Goal: Task Accomplishment & Management: Manage account settings

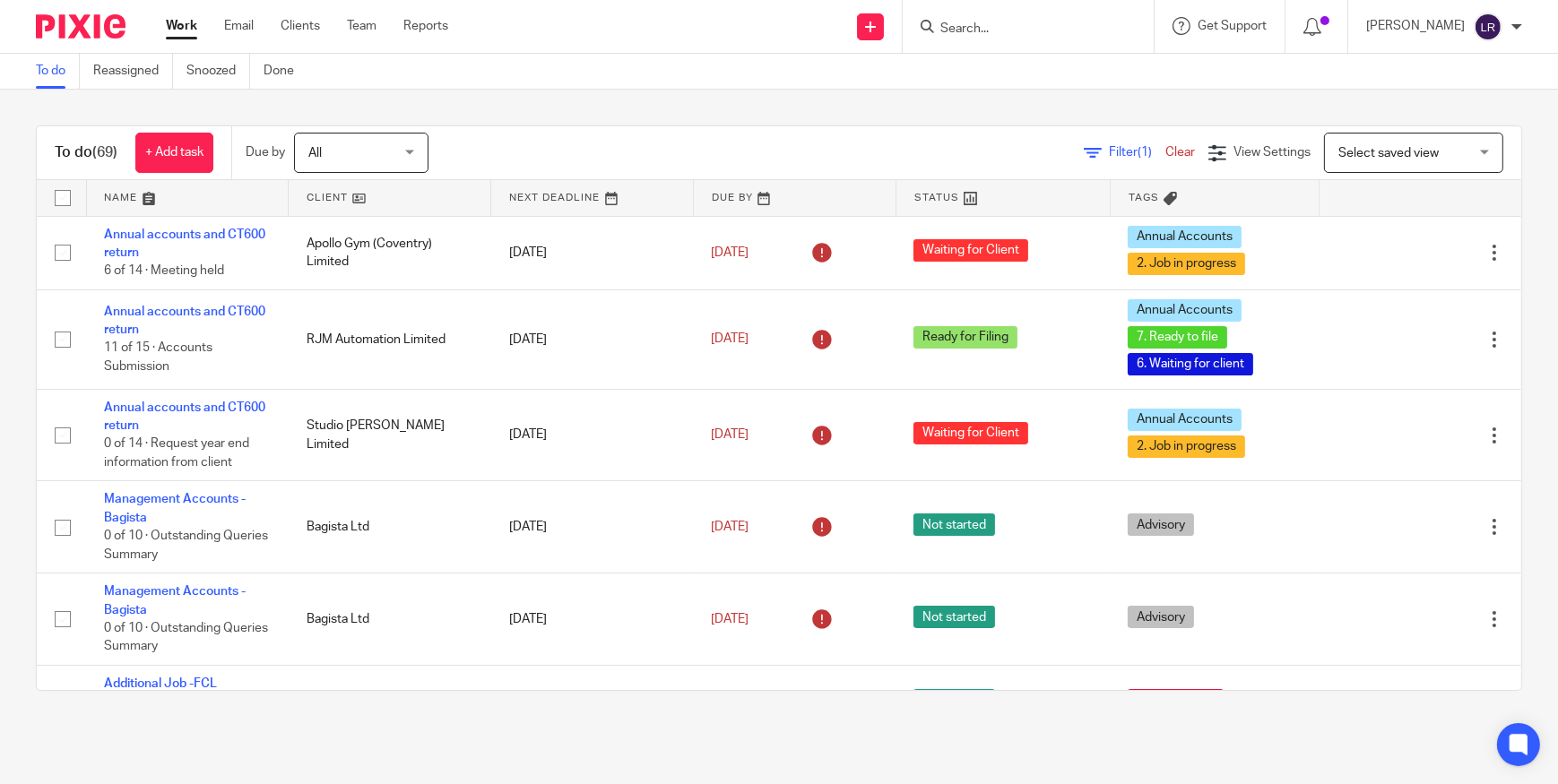
click at [1000, 26] on input "Search" at bounding box center [1019, 29] width 161 height 16
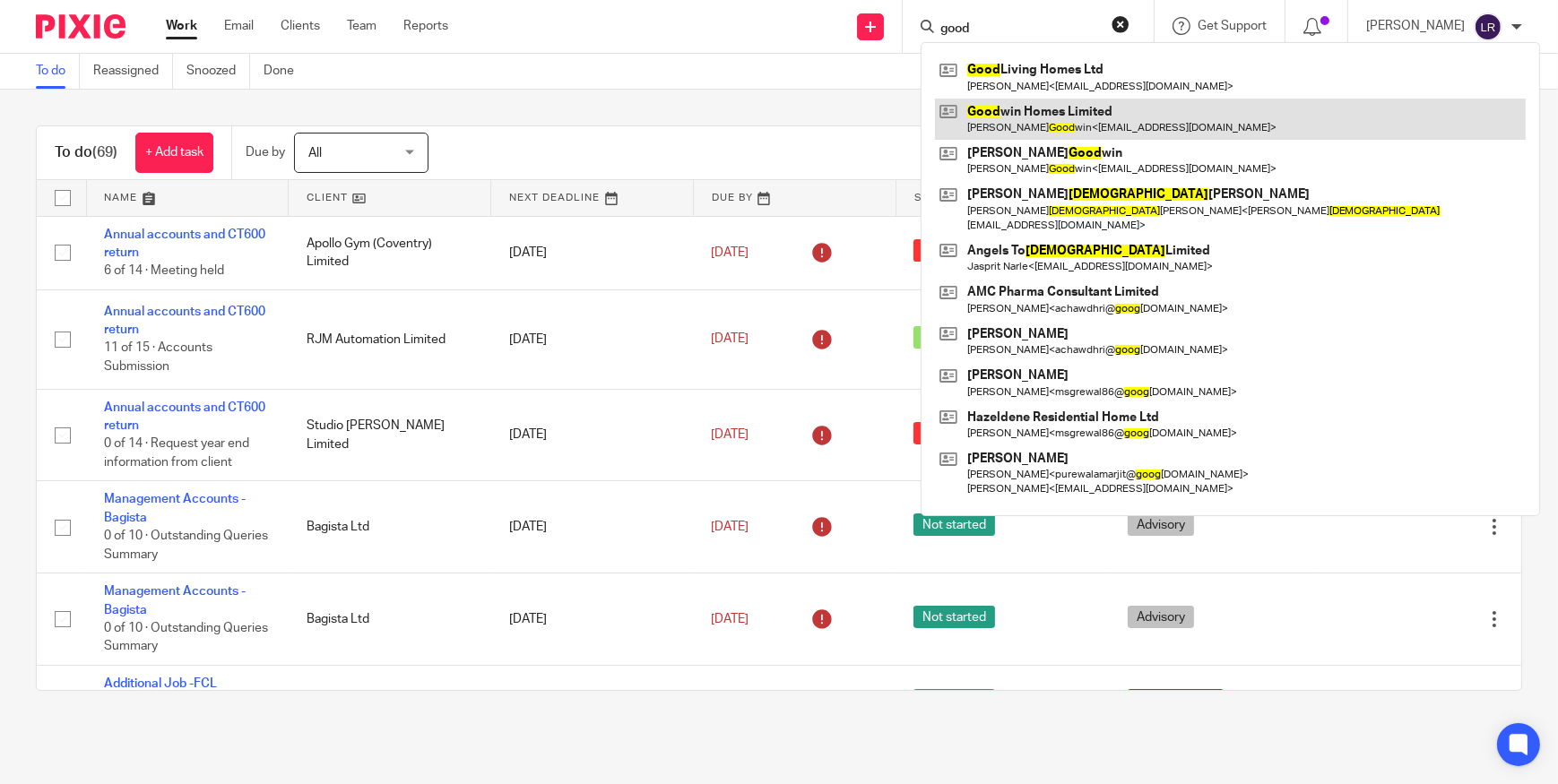
type input "good"
click at [1055, 123] on link at bounding box center [1230, 119] width 591 height 41
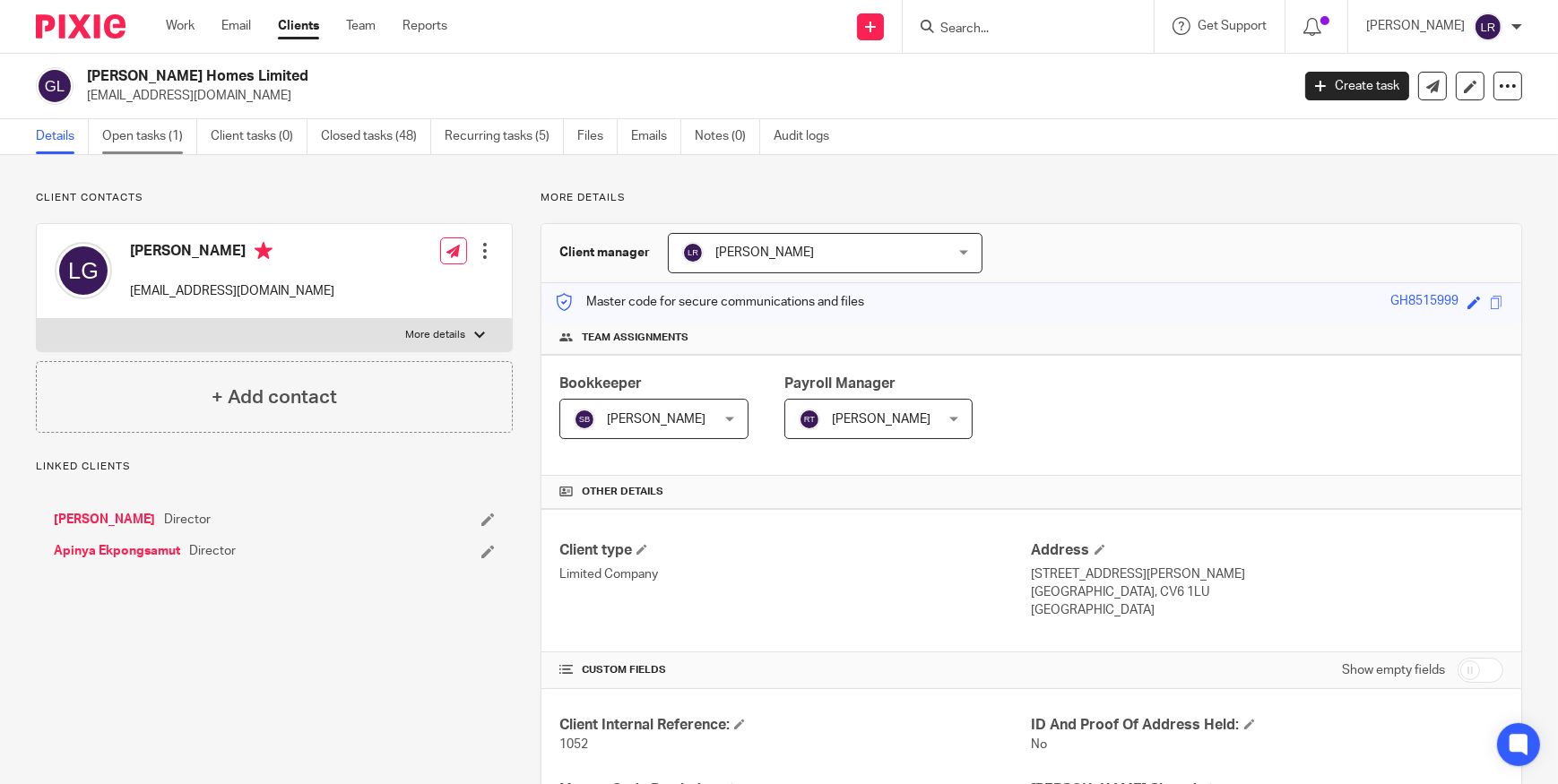
click at [153, 134] on link "Open tasks (1)" at bounding box center [149, 137] width 95 height 35
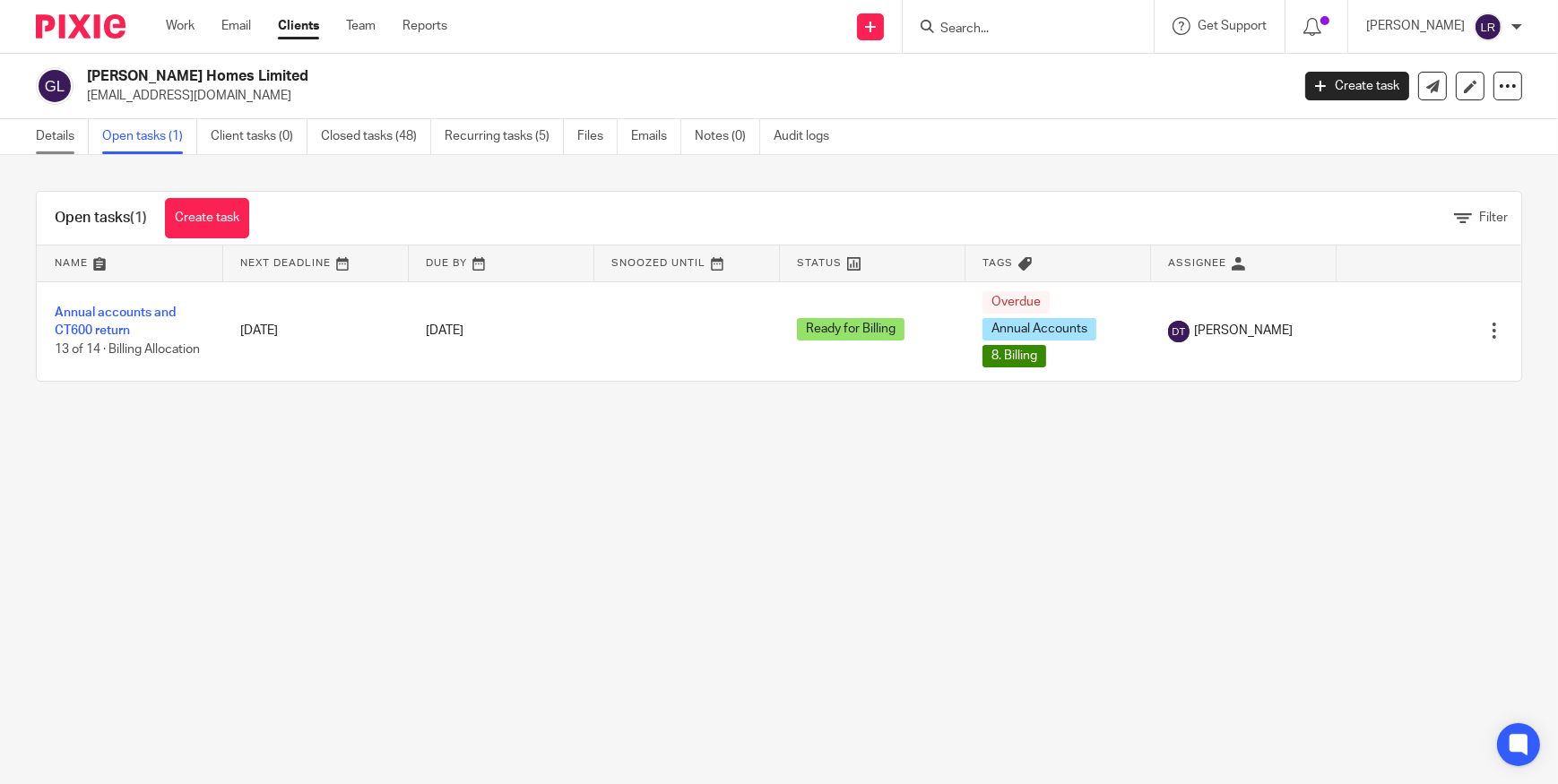
click at [67, 133] on link "Details" at bounding box center [63, 137] width 53 height 35
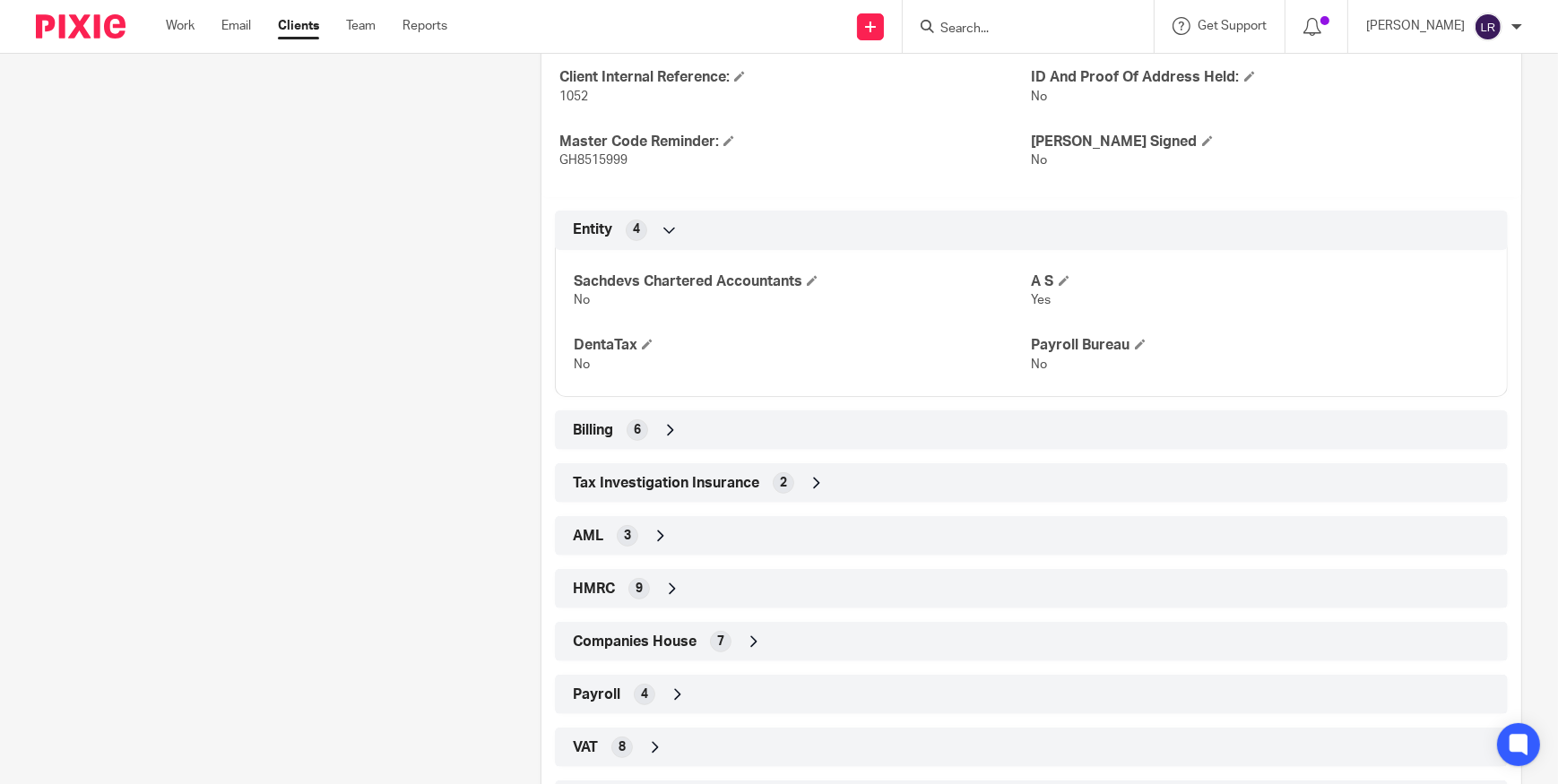
scroll to position [786, 0]
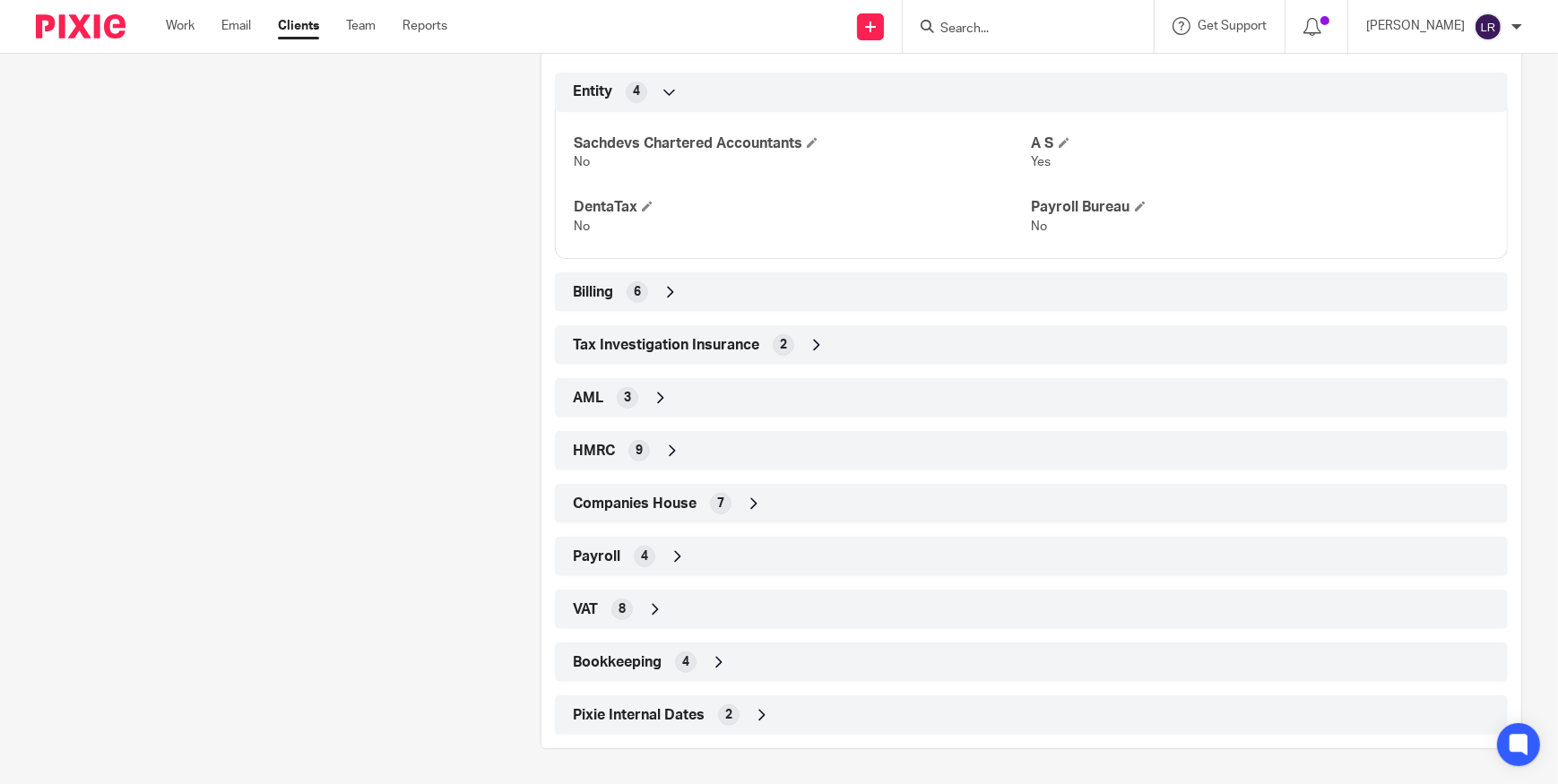
click at [663, 495] on span "Companies House" at bounding box center [635, 503] width 123 height 19
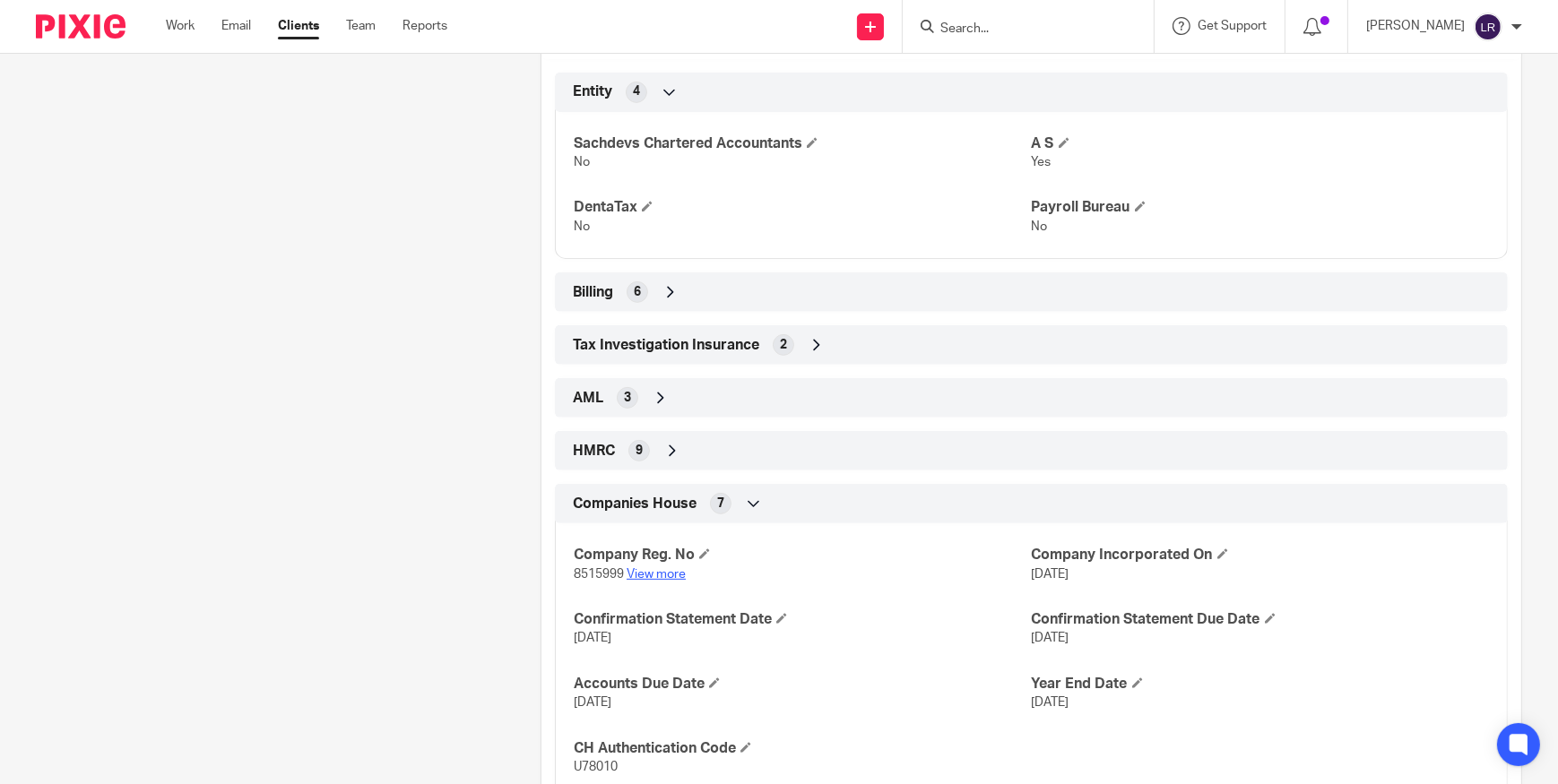
click at [645, 574] on link "View more" at bounding box center [656, 574] width 59 height 13
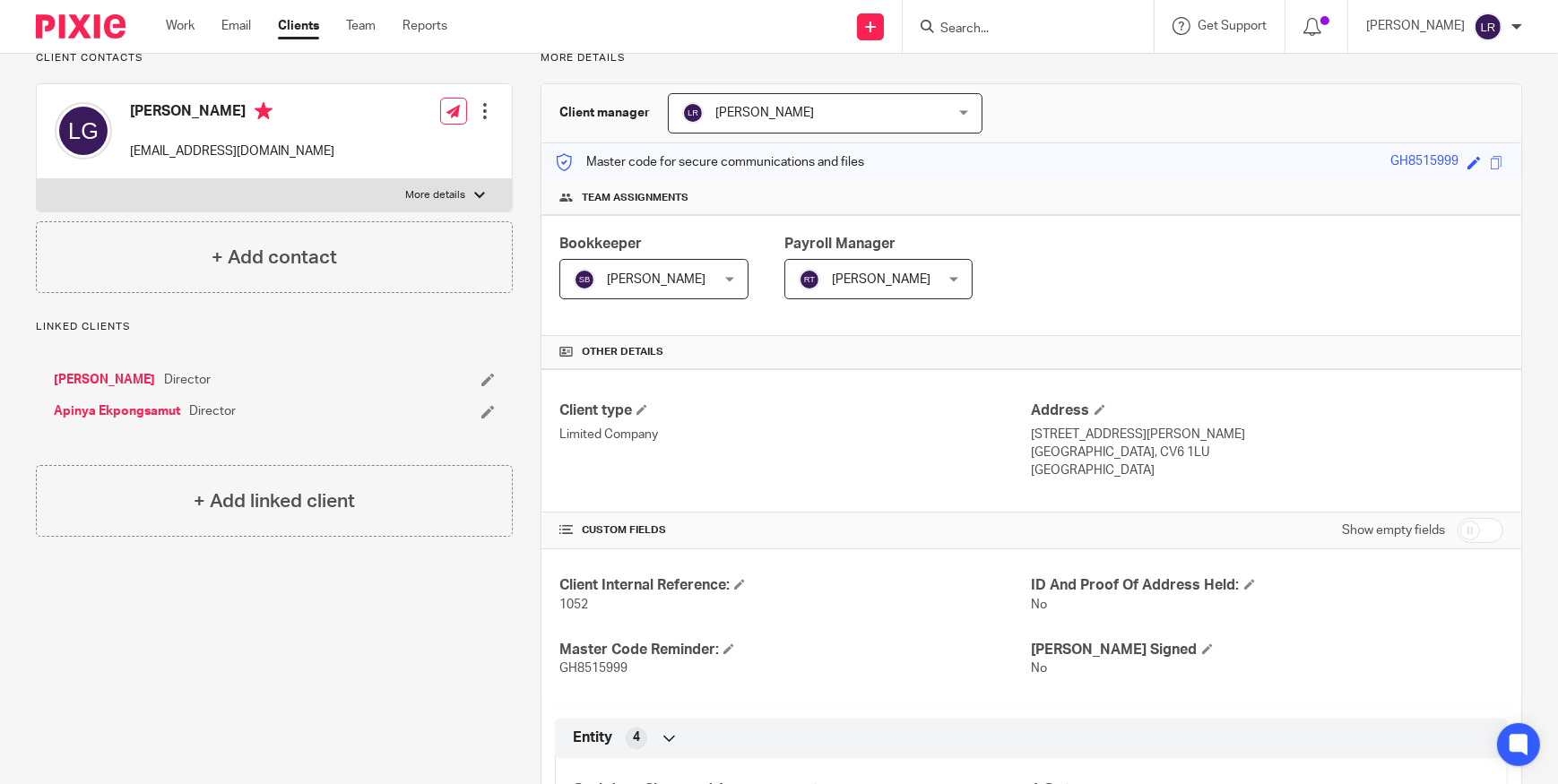
scroll to position [0, 0]
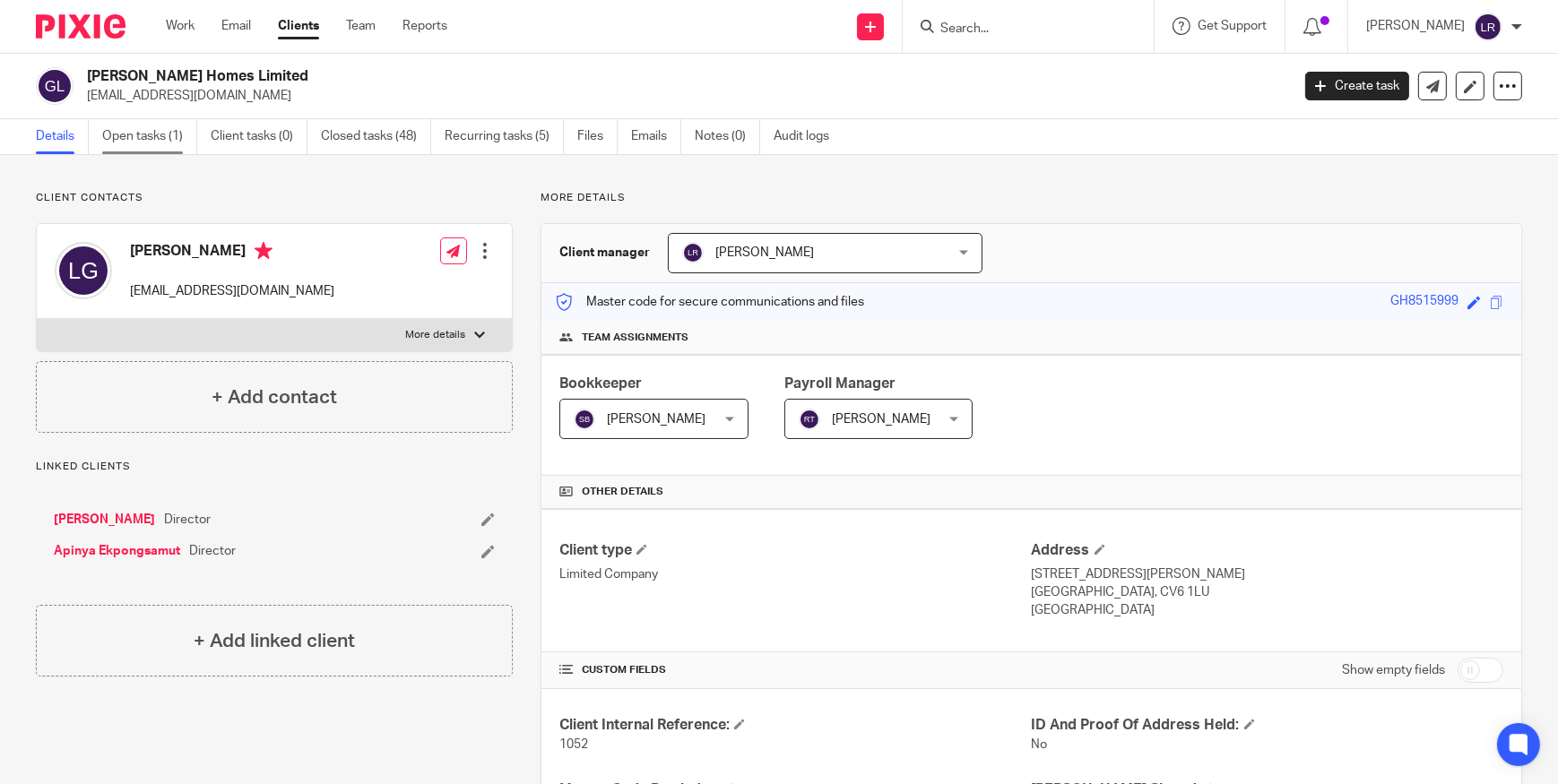
click at [122, 132] on link "Open tasks (1)" at bounding box center [149, 137] width 95 height 35
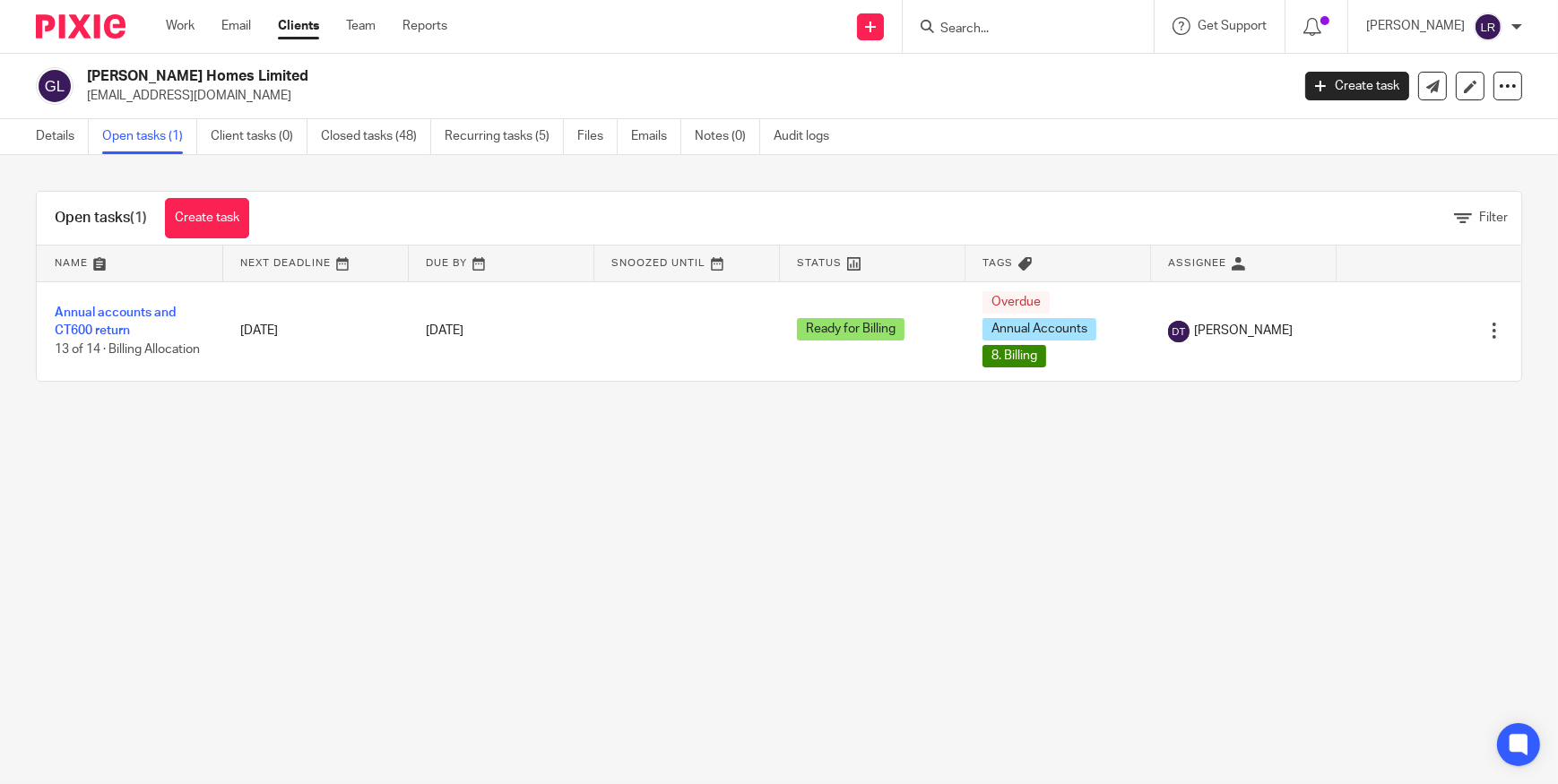
click at [81, 30] on img at bounding box center [81, 26] width 90 height 24
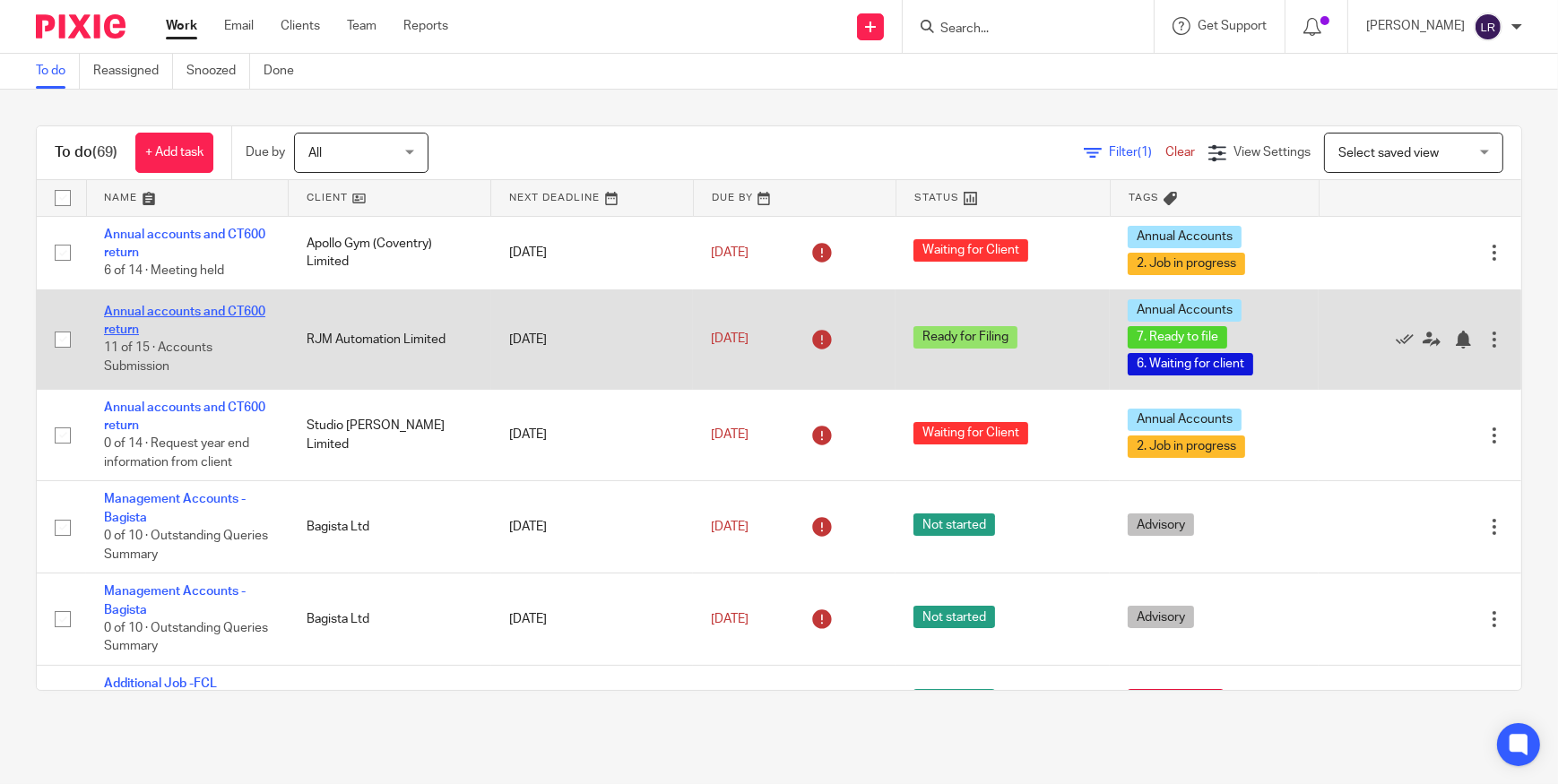
click at [189, 314] on link "Annual accounts and CT600 return" at bounding box center [184, 321] width 161 height 30
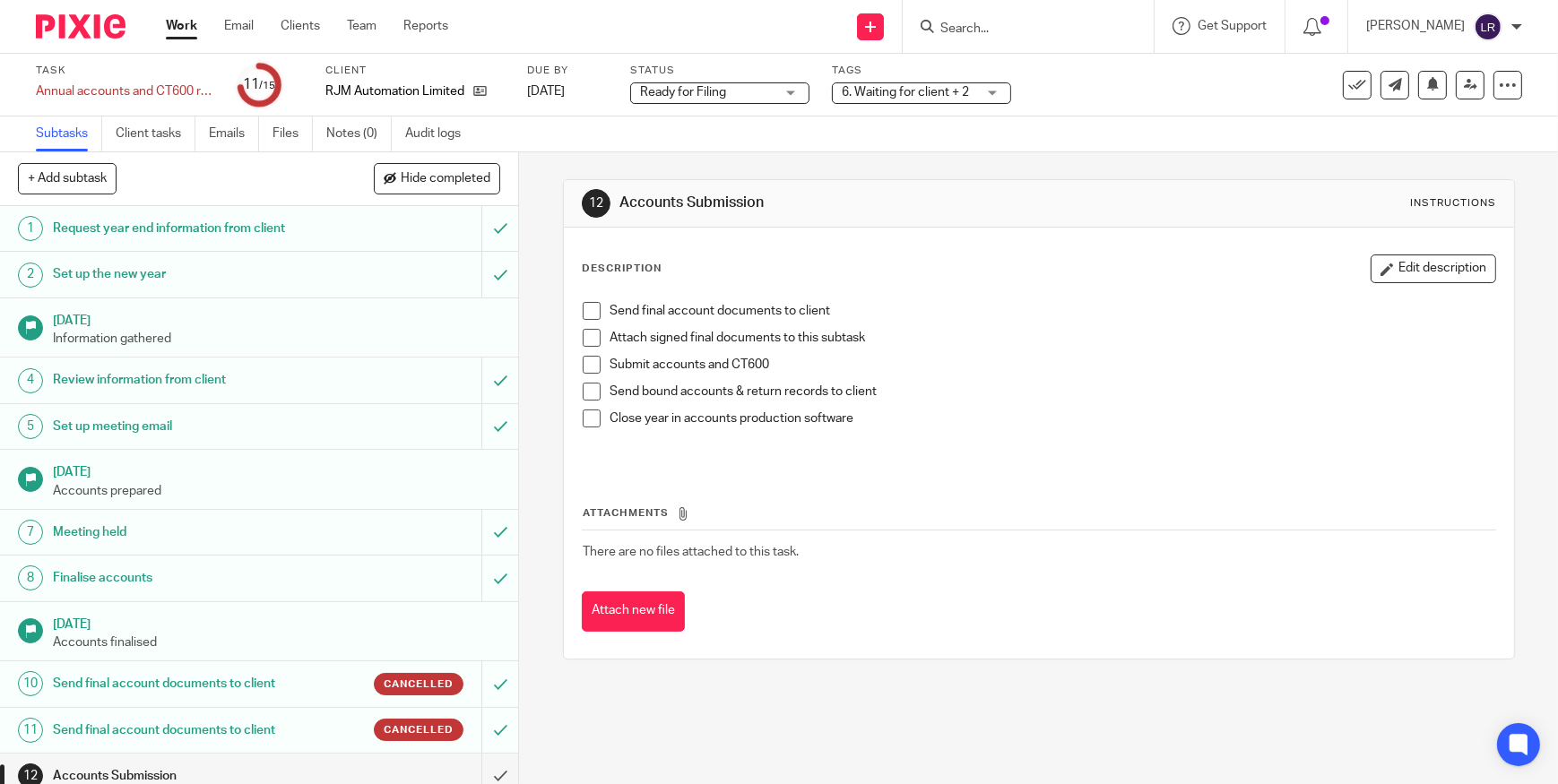
click at [65, 30] on img at bounding box center [81, 26] width 90 height 24
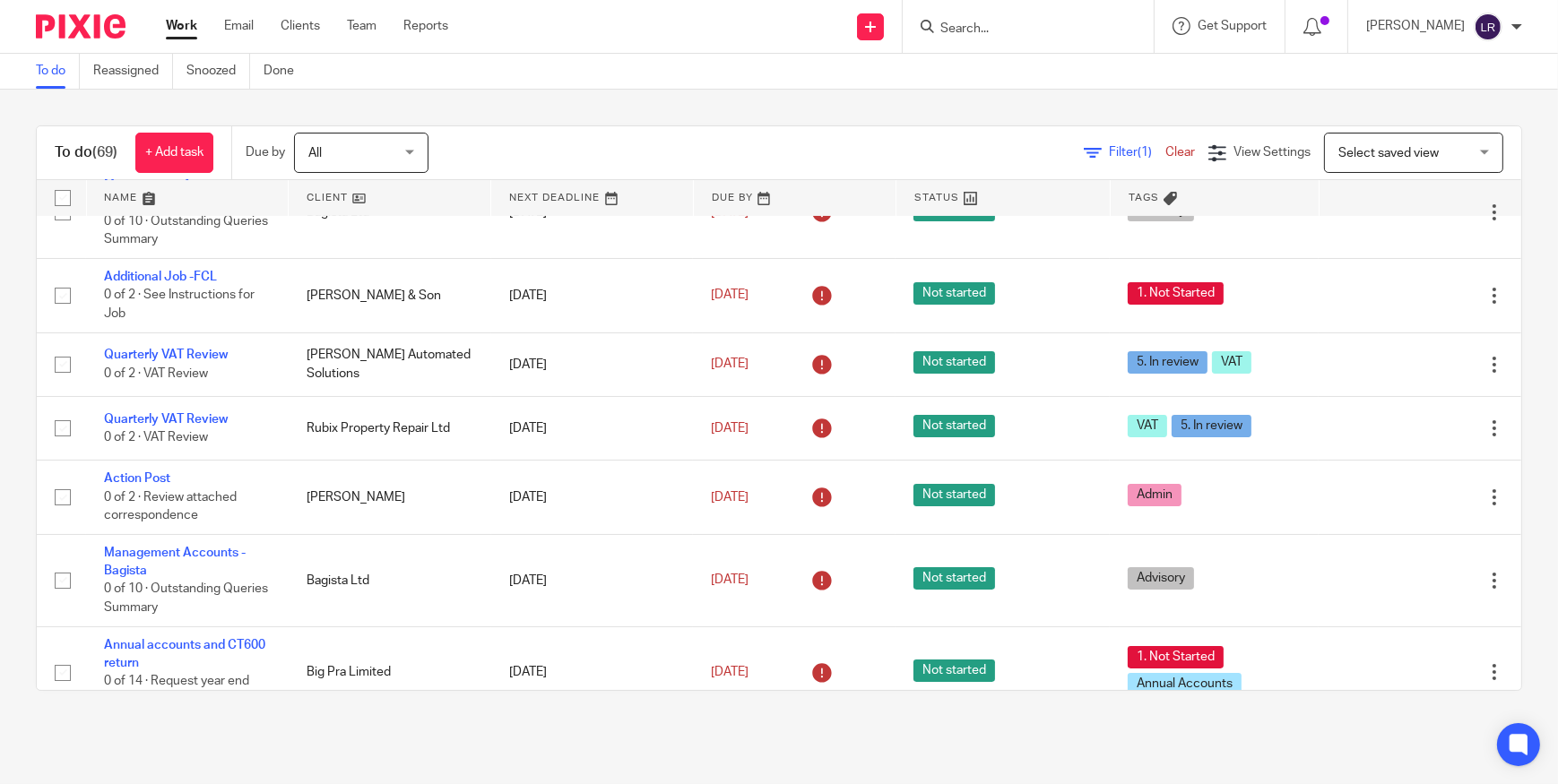
scroll to position [977, 0]
